Goal: Task Accomplishment & Management: Manage account settings

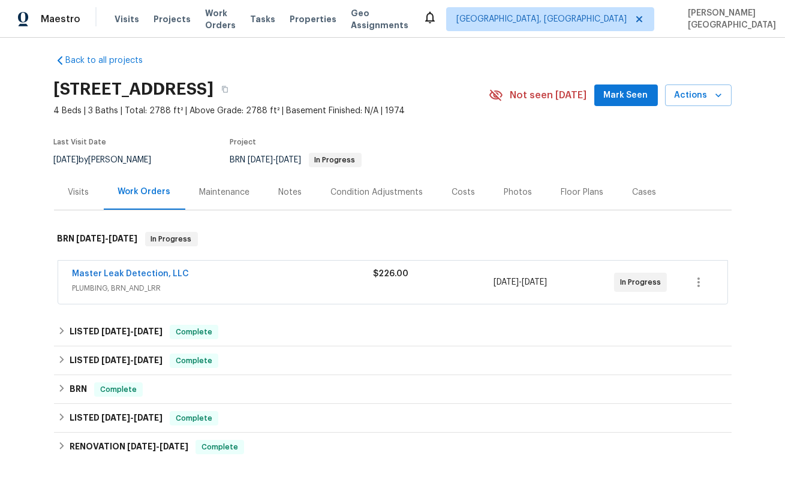
scroll to position [8, 0]
click at [169, 268] on span "Master Leak Detection, LLC" at bounding box center [131, 274] width 117 height 12
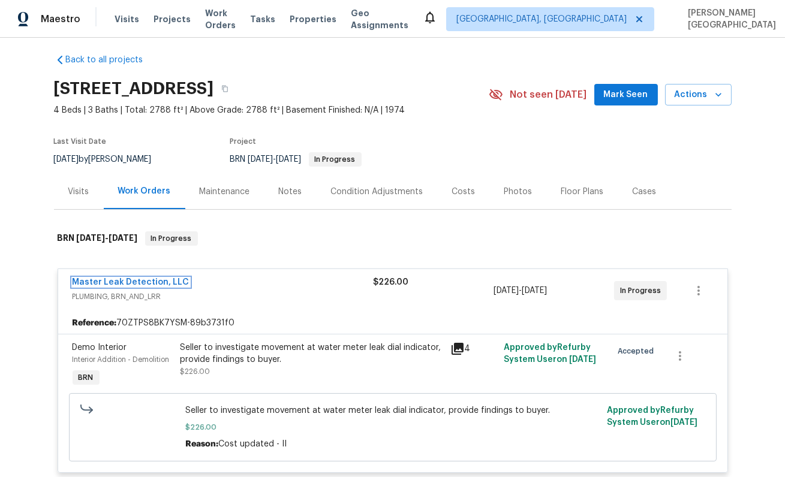
click at [160, 281] on link "Master Leak Detection, LLC" at bounding box center [131, 282] width 117 height 8
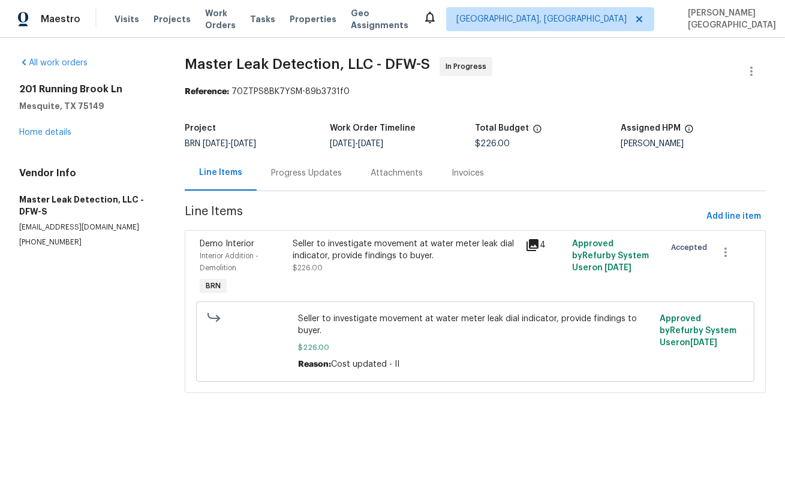
click at [333, 273] on div "Seller to investigate movement at water meter leak dial indicator, provide find…" at bounding box center [406, 256] width 226 height 36
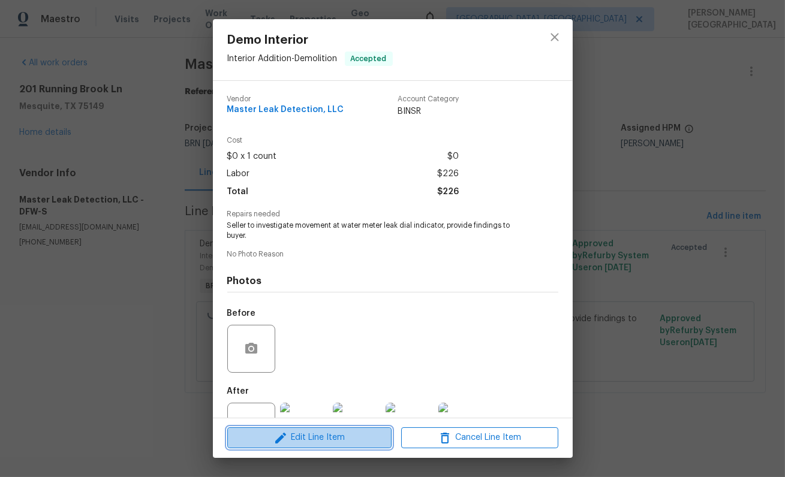
click at [334, 436] on span "Edit Line Item" at bounding box center [309, 438] width 157 height 15
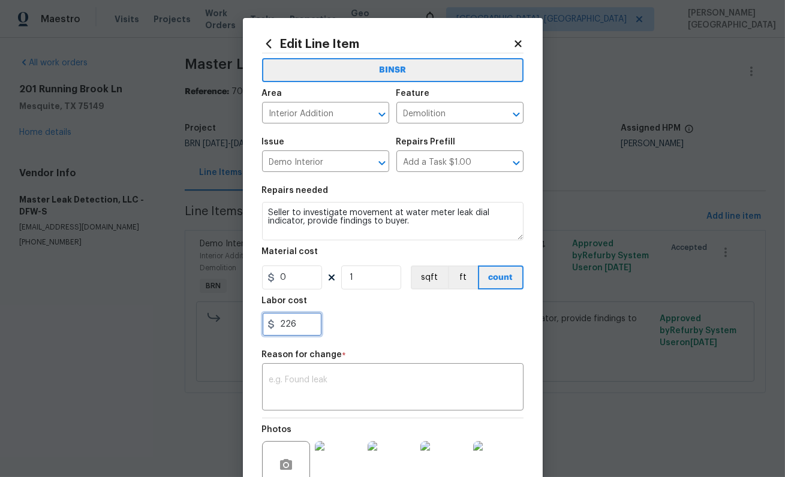
click at [293, 324] on input "226" at bounding box center [292, 325] width 60 height 24
paste input "text"
type input "226"
click at [307, 386] on textarea at bounding box center [392, 388] width 247 height 25
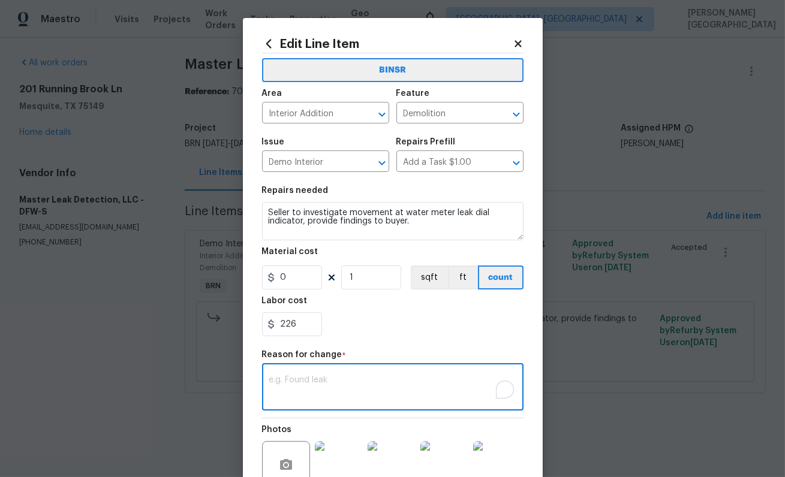
paste textarea "$1165"
type textarea "$1165"
click at [299, 320] on input "226" at bounding box center [292, 325] width 60 height 24
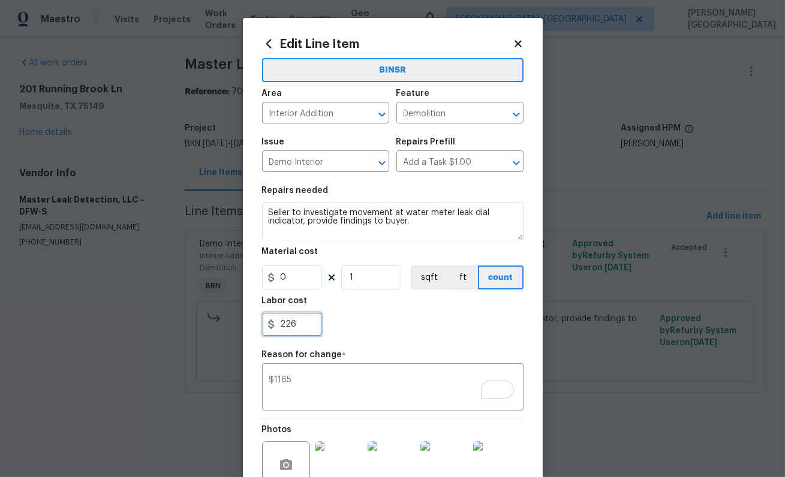
click at [299, 320] on input "226" at bounding box center [292, 325] width 60 height 24
paste input "1165"
type input "1165"
click at [338, 382] on textarea "$1165" at bounding box center [392, 388] width 247 height 25
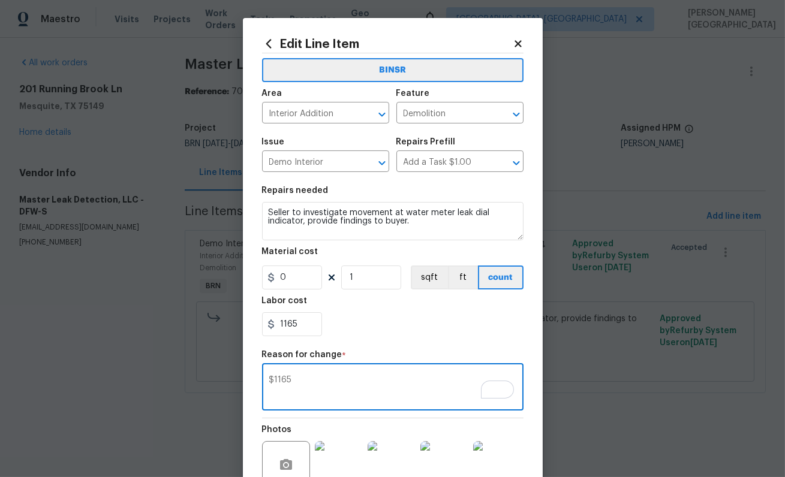
click at [338, 382] on textarea "$1165" at bounding box center [392, 388] width 247 height 25
paste textarea "II Updated cost per BR team’s approval."
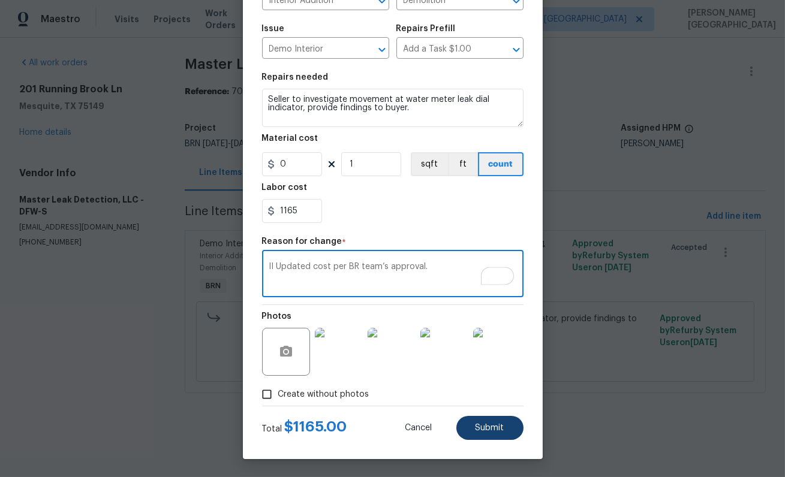
type textarea "II Updated cost per BR team’s approval."
click at [473, 434] on button "Submit" at bounding box center [490, 428] width 67 height 24
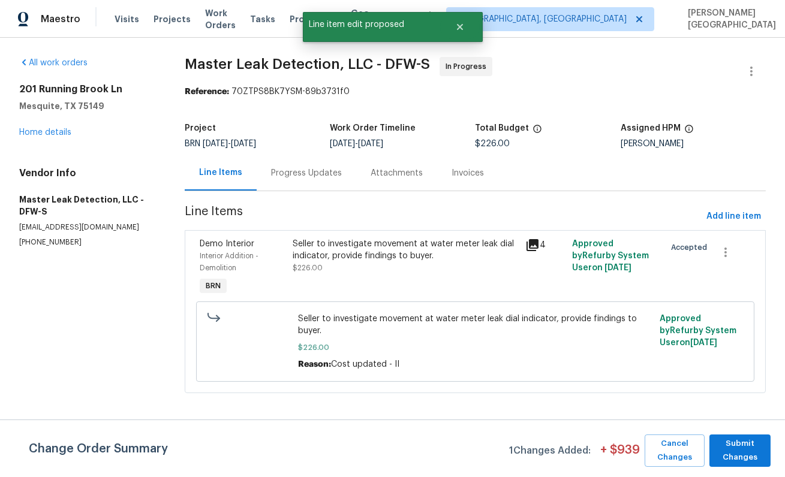
scroll to position [0, 0]
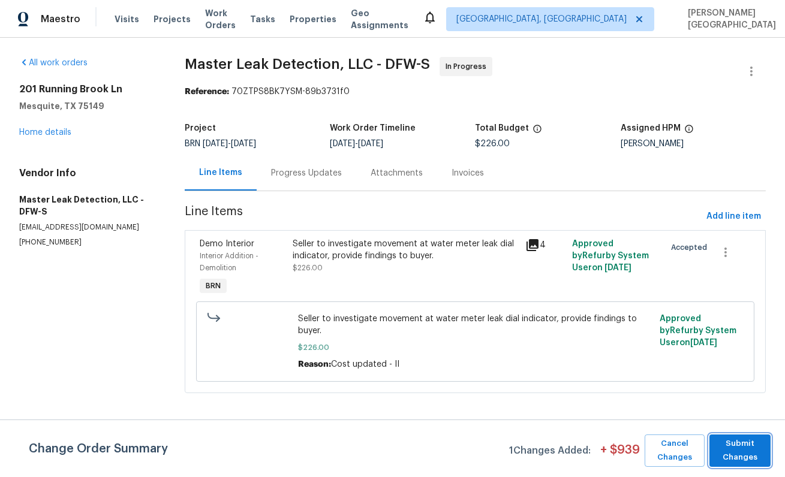
click at [753, 463] on span "Submit Changes" at bounding box center [740, 451] width 49 height 28
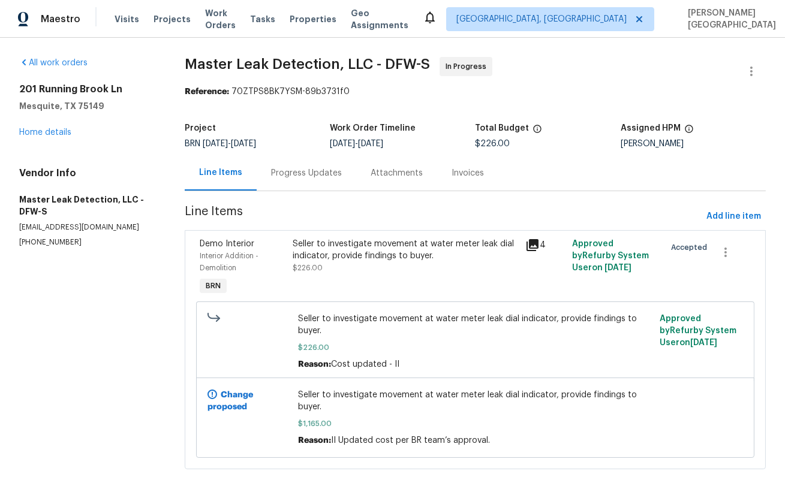
click at [308, 175] on div "Progress Updates" at bounding box center [306, 173] width 71 height 12
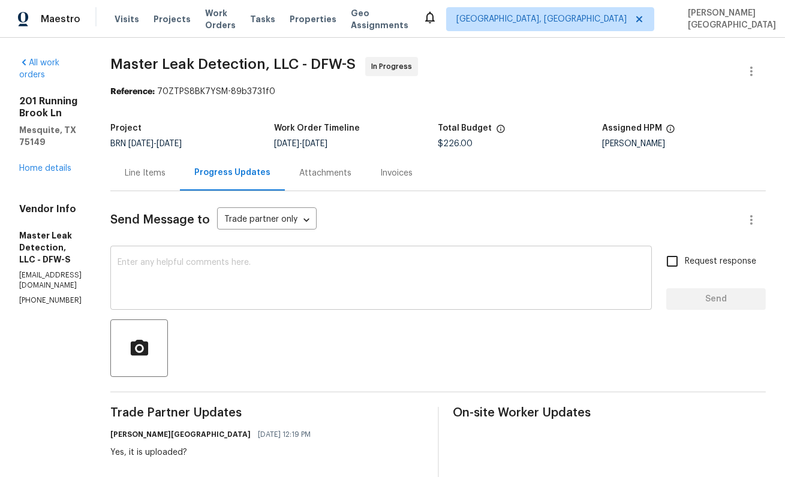
click at [239, 290] on textarea at bounding box center [381, 280] width 527 height 42
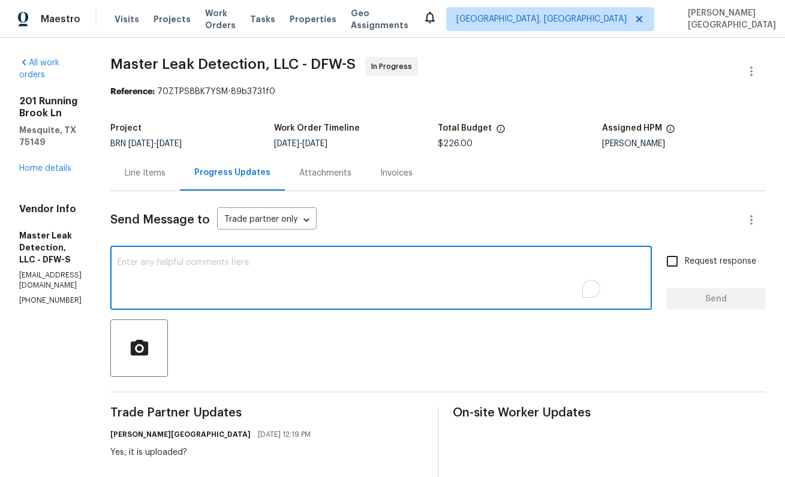
type textarea "o"
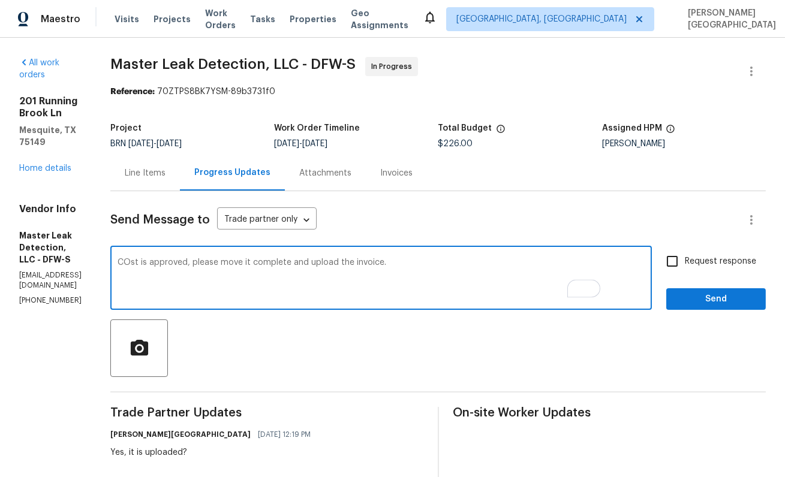
type textarea "COst is approved, please move it complete and upload the invoice."
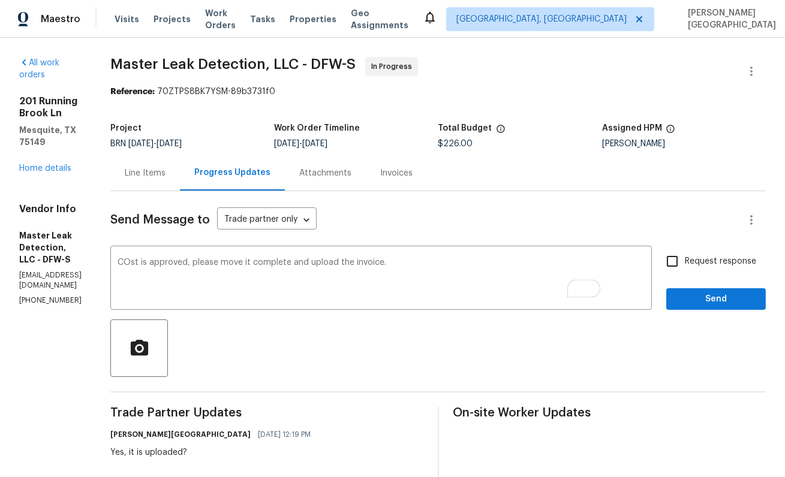
click at [701, 269] on label "Request response" at bounding box center [708, 261] width 97 height 25
click at [685, 269] on input "Request response" at bounding box center [672, 261] width 25 height 25
checkbox input "true"
click at [697, 295] on span "Send" at bounding box center [716, 299] width 80 height 15
